Goal: Navigation & Orientation: Find specific page/section

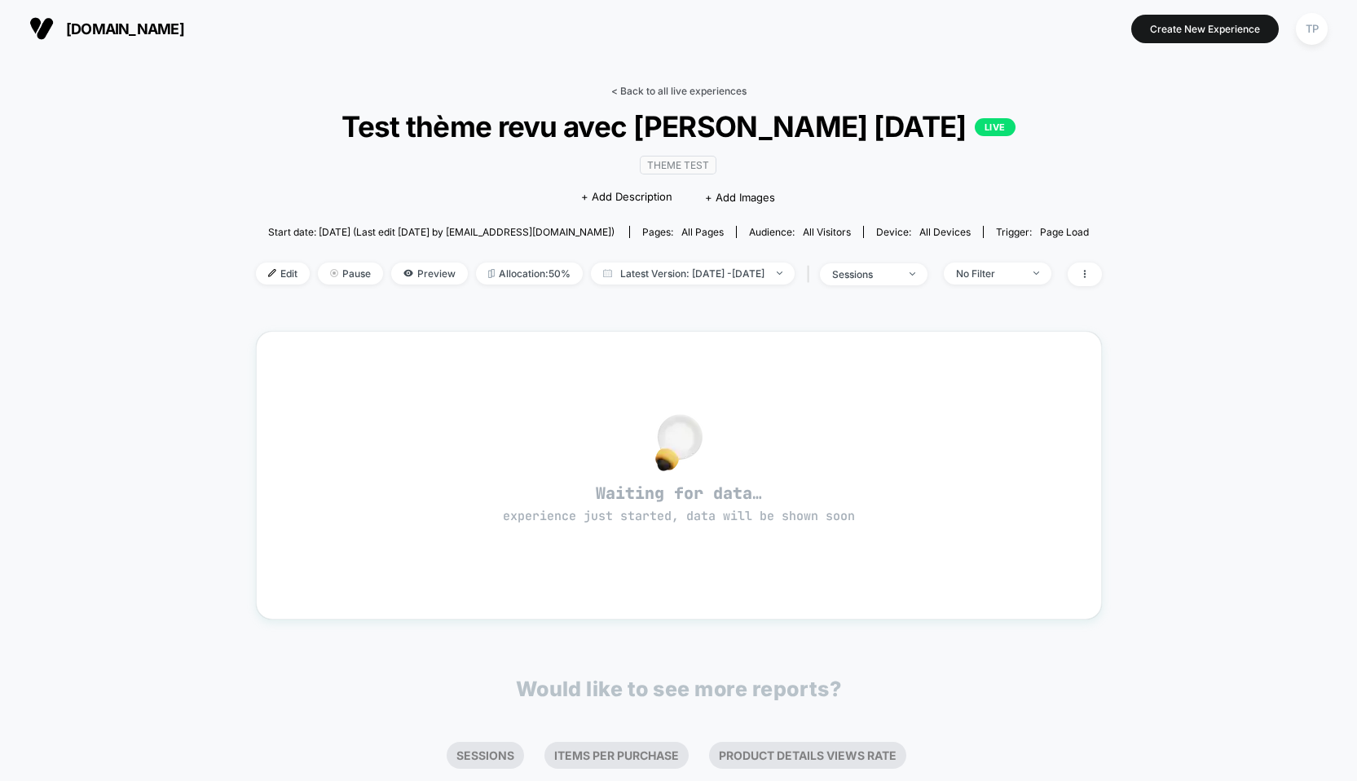
click at [643, 90] on link "< Back to all live experiences" at bounding box center [678, 91] width 135 height 12
